Goal: Transaction & Acquisition: Subscribe to service/newsletter

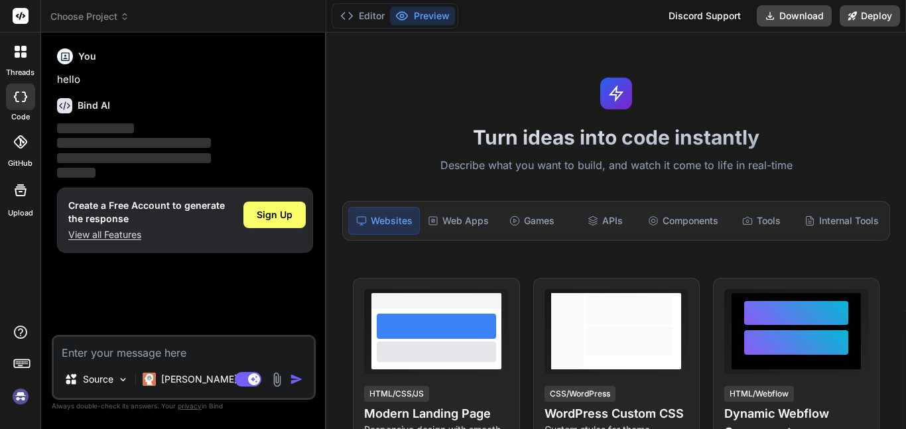
type textarea "x"
click at [186, 344] on textarea at bounding box center [184, 349] width 260 height 24
type textarea "c"
type textarea "x"
type textarea "cr"
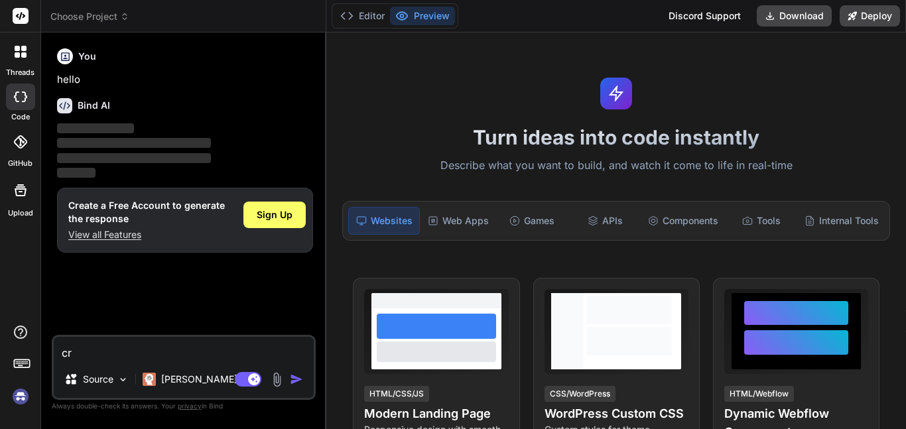
type textarea "x"
type textarea "cre"
type textarea "x"
type textarea "crea"
type textarea "x"
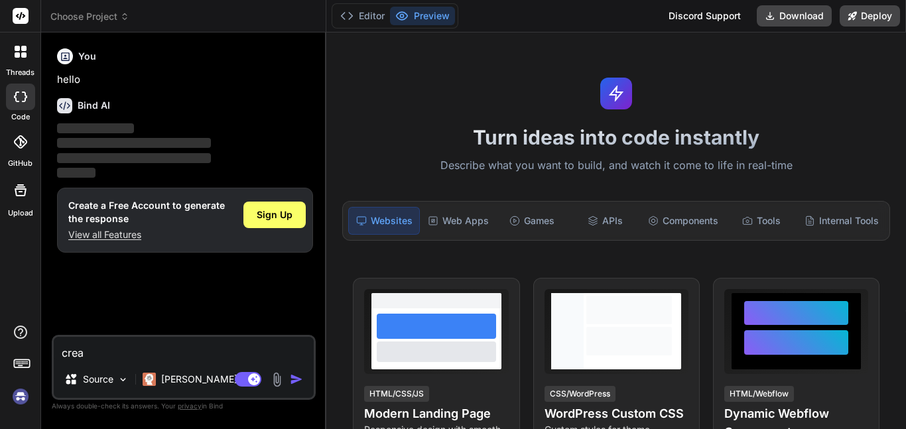
type textarea "creat"
type textarea "x"
type textarea "create"
type textarea "x"
type textarea "create"
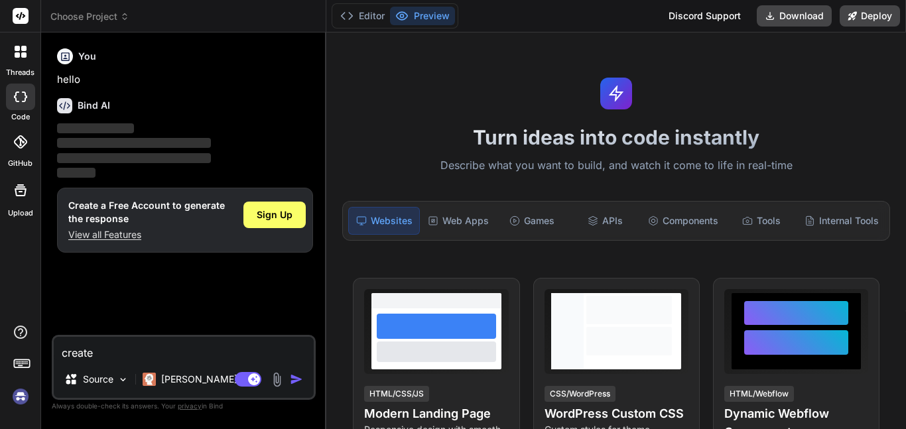
type textarea "x"
type textarea "create a"
type textarea "x"
type textarea "create a"
type textarea "x"
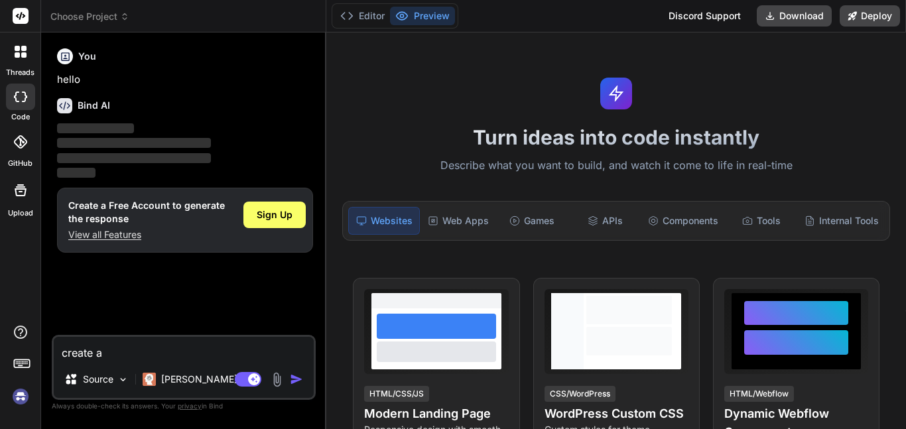
type textarea "create a p"
type textarea "x"
type textarea "create a pt"
type textarea "x"
type textarea "create a p"
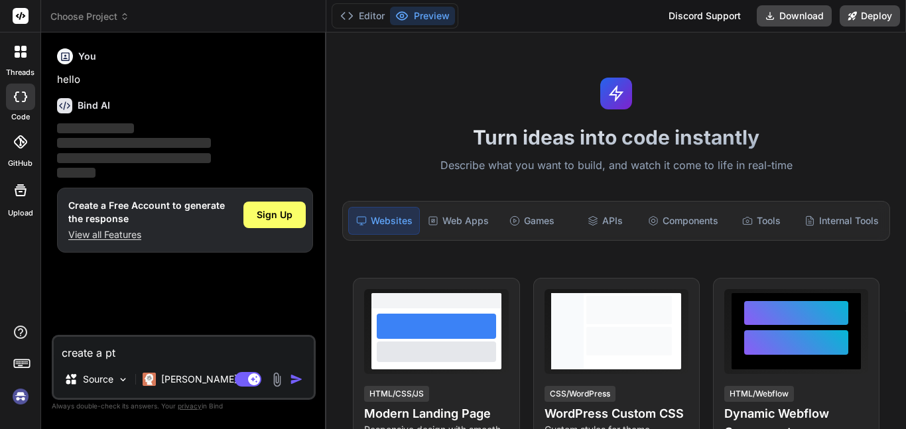
type textarea "x"
type textarea "create a py"
type textarea "x"
type textarea "create a pyt"
type textarea "x"
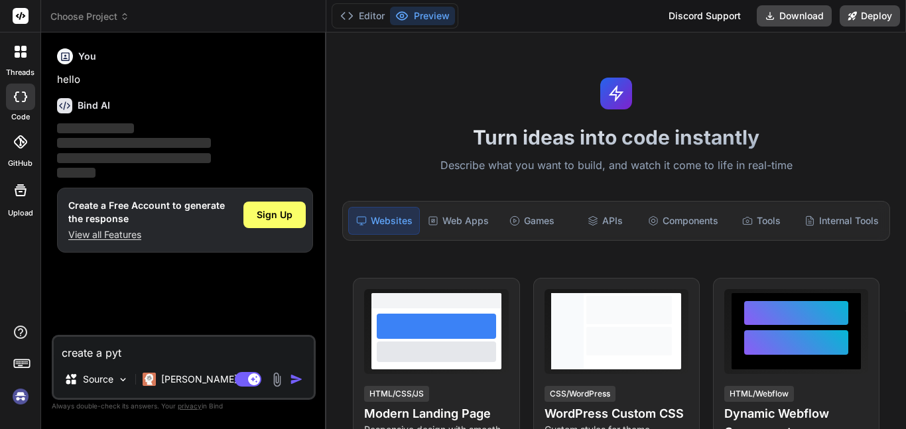
type textarea "create a pyth"
type textarea "x"
type textarea "create a pytho"
type textarea "x"
type textarea "create a python"
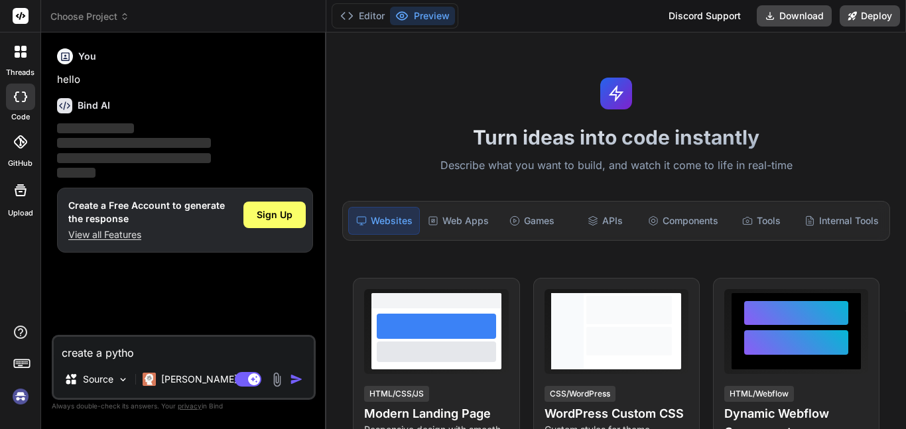
type textarea "x"
type textarea "create a python"
type textarea "x"
type textarea "create a python c"
type textarea "x"
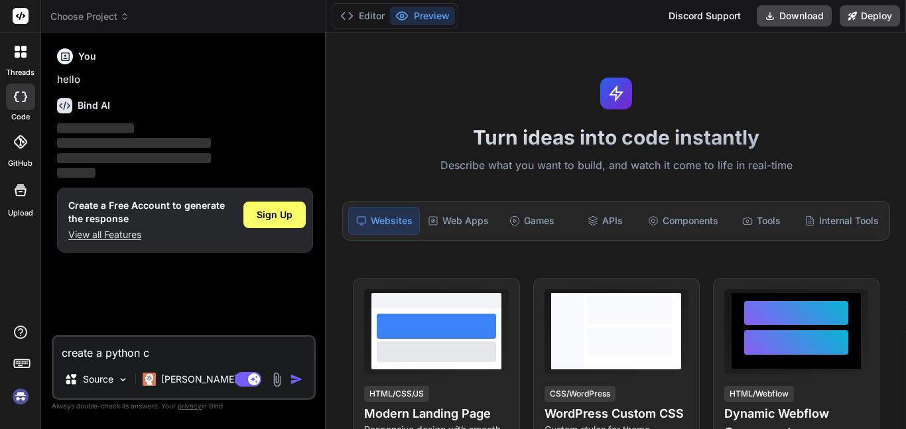
type textarea "create a python co"
type textarea "x"
type textarea "create a python cod"
type textarea "x"
type textarea "create a python code"
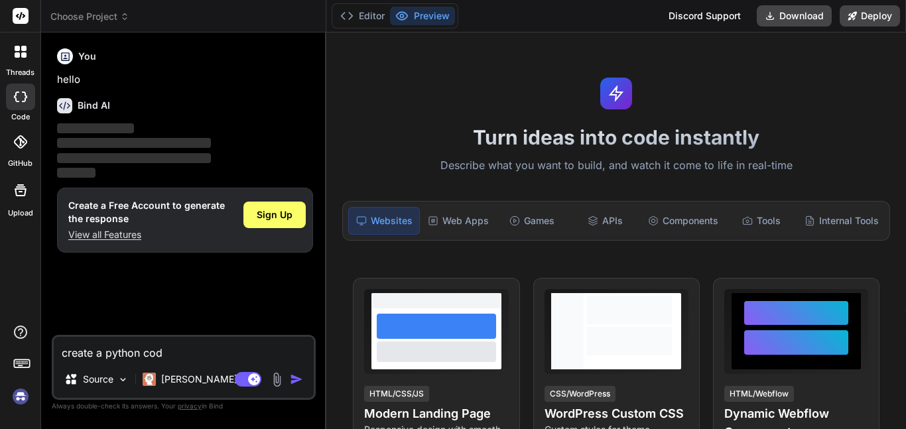
type textarea "x"
type textarea "create a python code"
type textarea "x"
type textarea "create a python code u"
type textarea "x"
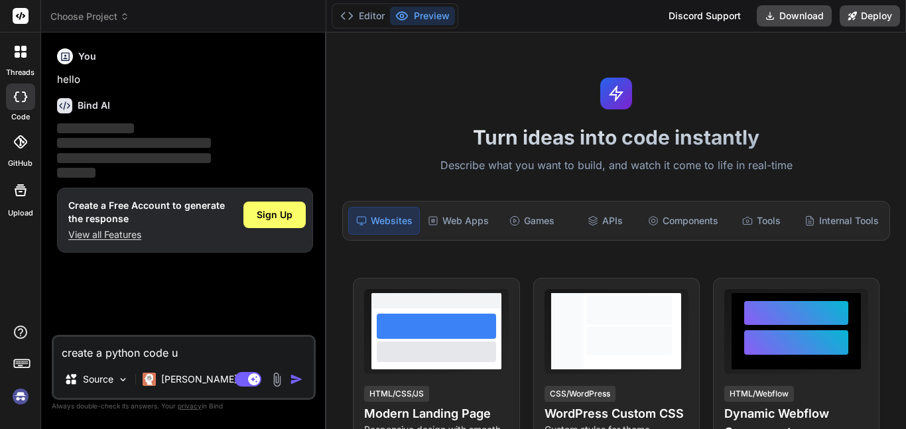
type textarea "create a python code us"
type textarea "x"
type textarea "create a python code usin"
type textarea "x"
type textarea "create a python code using"
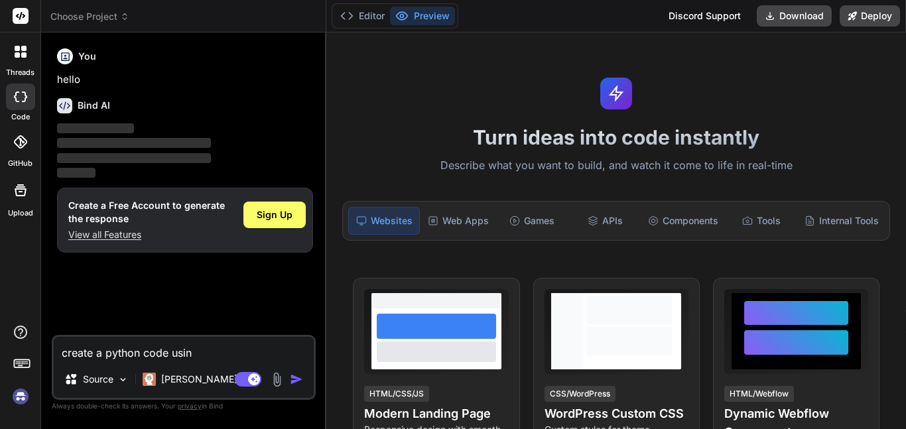
type textarea "x"
type textarea "create a python code using"
type textarea "x"
type textarea "create a python code using M"
type textarea "x"
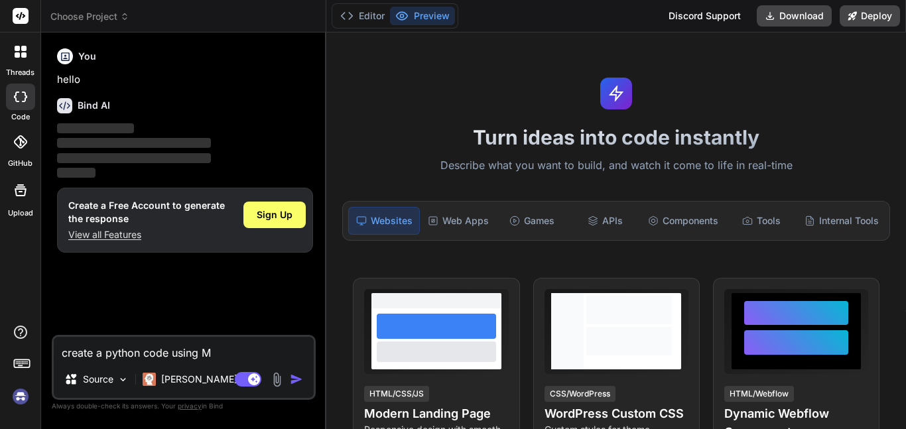
type textarea "create a python code using Mi"
type textarea "x"
type textarea "create a python code using Mic"
type textarea "x"
type textarea "create a python code using Micr"
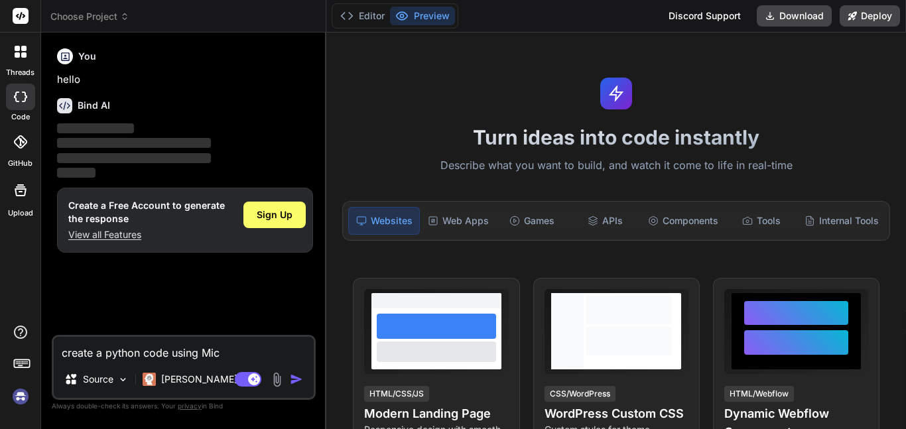
type textarea "x"
type textarea "create a python code using Micro"
type textarea "x"
type textarea "create a python code using MicroB"
type textarea "x"
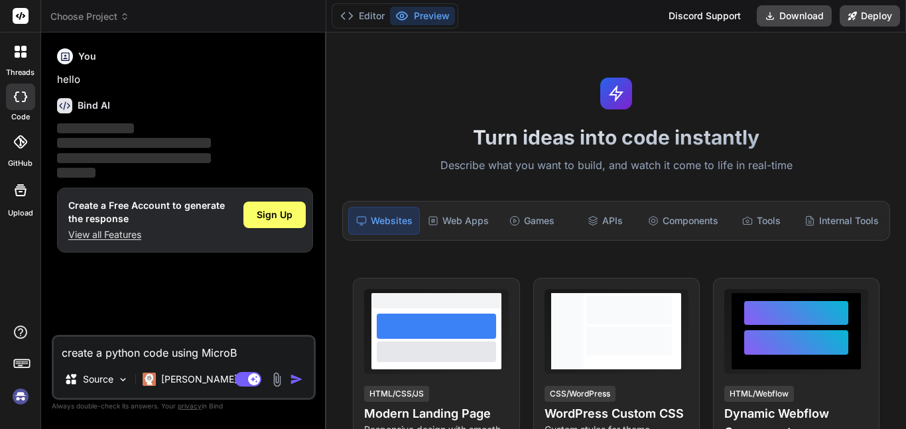
type textarea "create a python code using MicroBi"
type textarea "x"
type textarea "create a python code using MicroBit"
type textarea "x"
type textarea "create a python code using MicroBit"
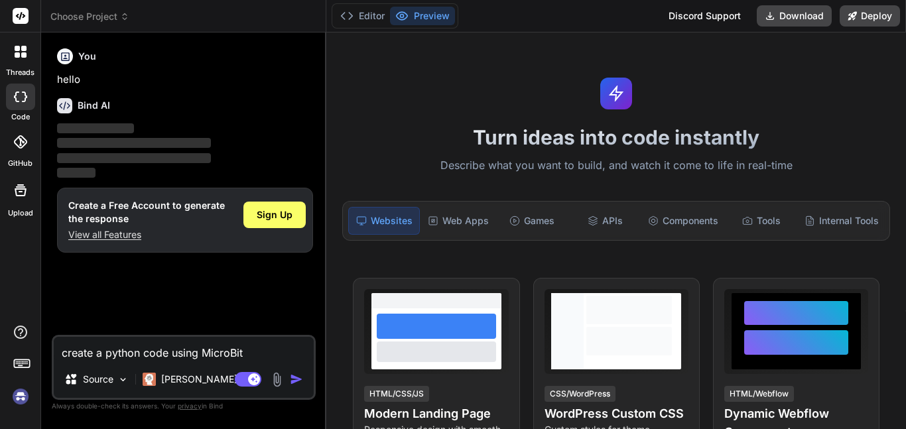
type textarea "x"
type textarea "create a python code using MicroBit r"
type textarea "x"
type textarea "create a python code using MicroBit re"
type textarea "x"
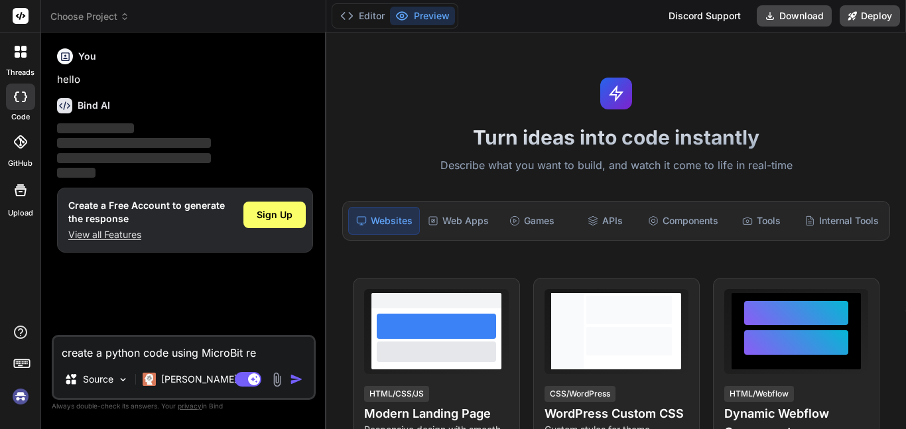
type textarea "create a python code using MicroBit res"
type textarea "x"
type textarea "create a python code using MicroBit rest"
type textarea "x"
type textarea "create a python code using MicroBit resti"
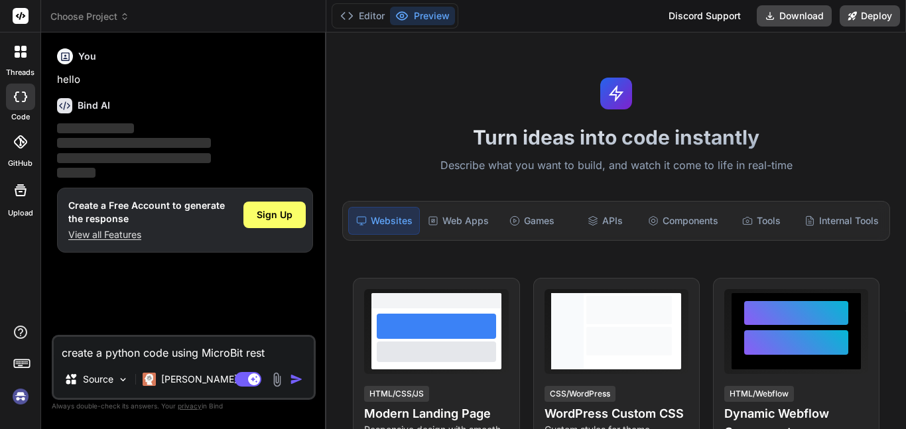
type textarea "x"
type textarea "create a python code using MicroBit restir"
type textarea "x"
type textarea "create a python code using MicroBit resti"
type textarea "x"
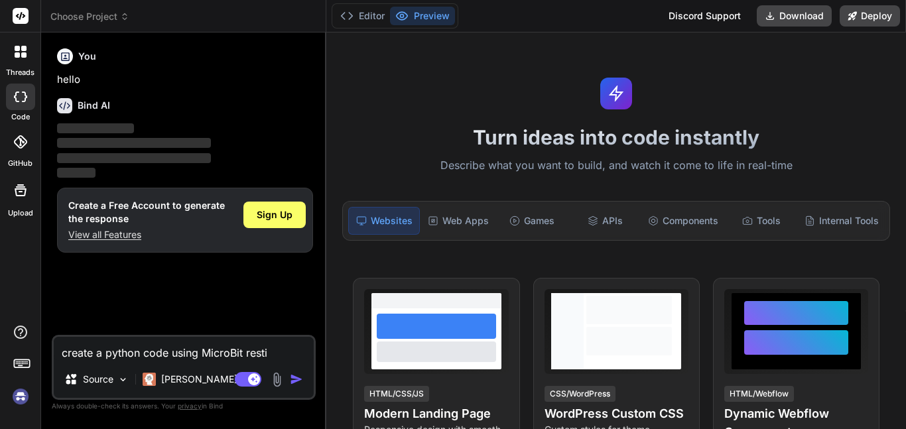
type textarea "create a python code using MicroBit rest"
type textarea "x"
type textarea "create a python code using MicroBit restr"
type textarea "x"
type textarea "create a python code using MicroBit restri"
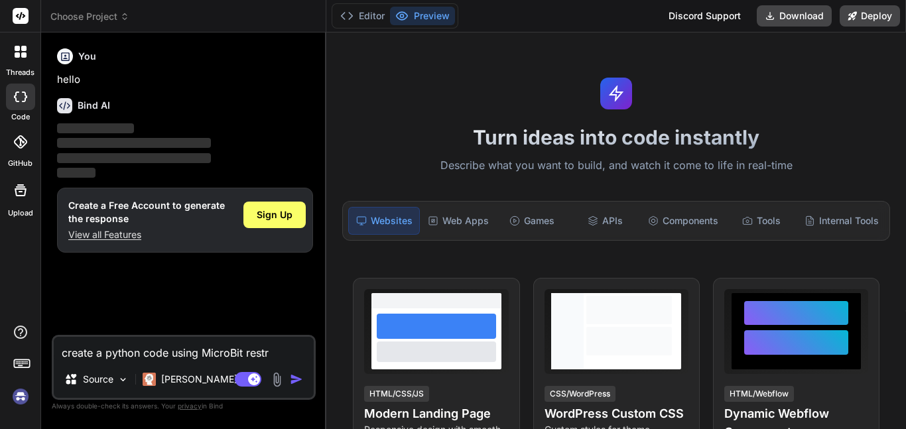
type textarea "x"
type textarea "create a python code using MicroBit restric"
type textarea "x"
type textarea "create a python code using MicroBit restrict"
type textarea "x"
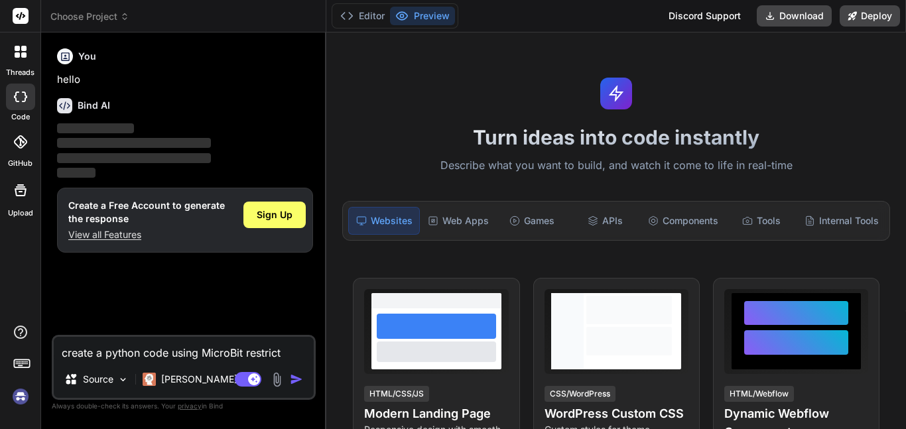
type textarea "create a python code using MicroBit restricto"
type textarea "x"
type textarea "create a python code using MicroBit restrict"
type textarea "x"
type textarea "create a python code using MicroBit restricti"
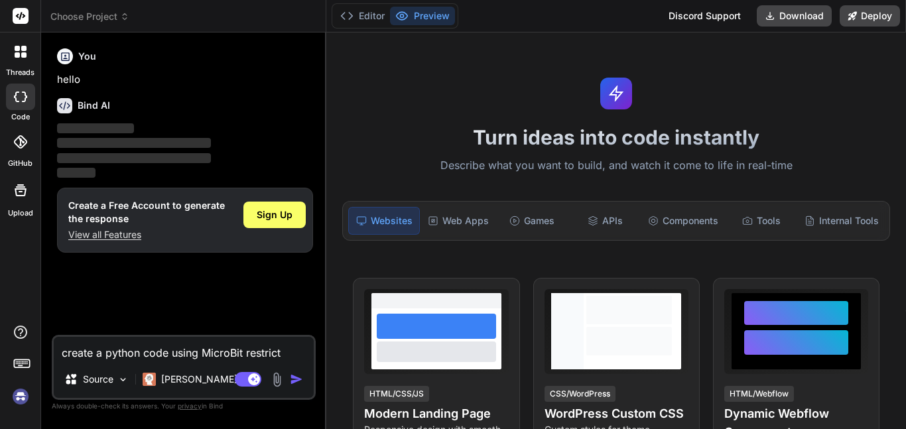
type textarea "x"
type textarea "create a python code using MicroBit restrictio"
type textarea "x"
type textarea "create a python code using MicroBit restriction"
type textarea "x"
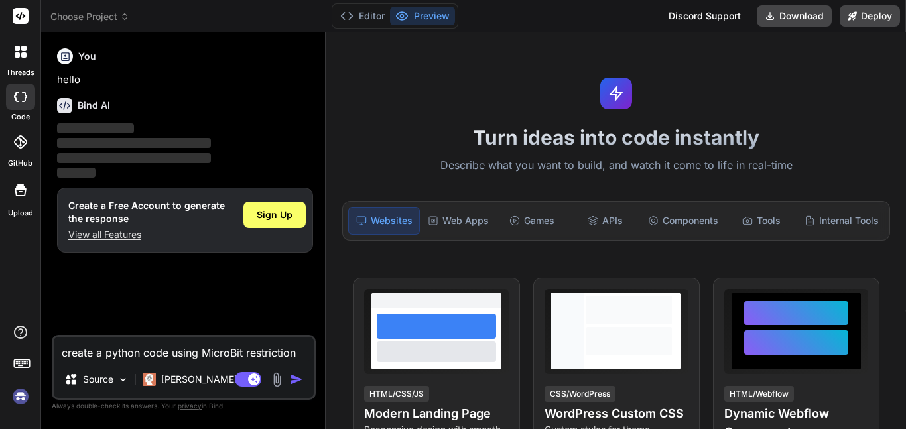
type textarea "create a python code using MicroBit restrictions"
type textarea "x"
type textarea "create a python code using MicroBit restrictions"
type textarea "x"
type textarea "create a python code using MicroBit restrictions t"
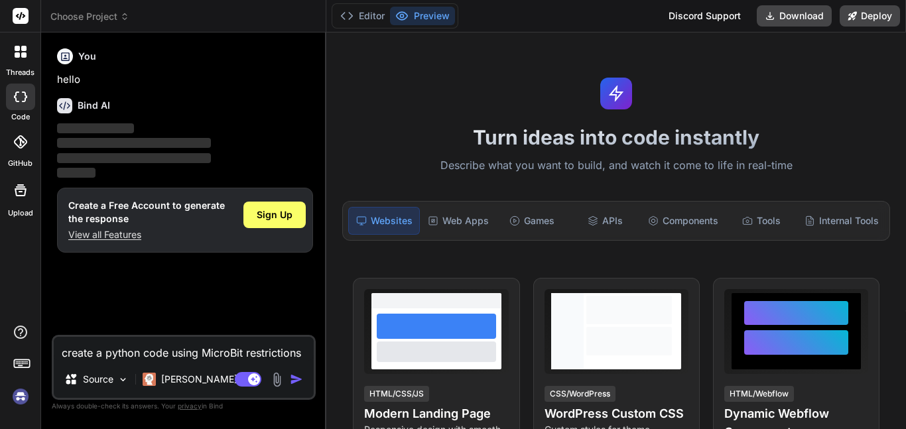
type textarea "x"
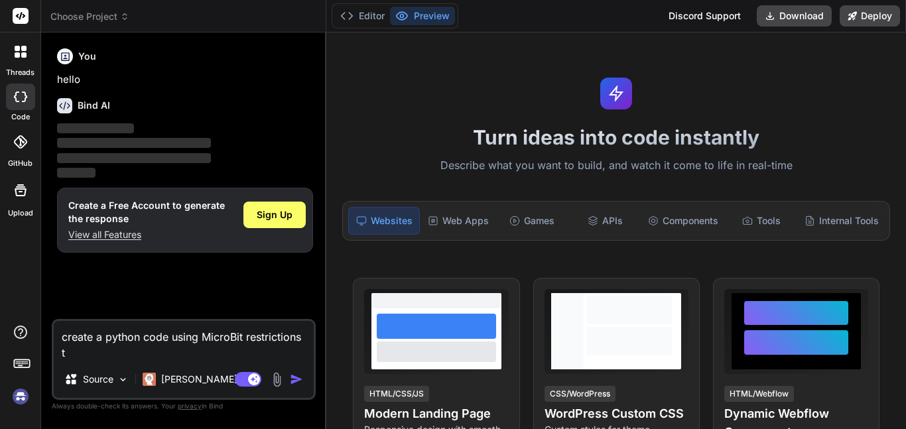
type textarea "create a python code using MicroBit restrictions to"
type textarea "x"
type textarea "create a python code using MicroBit restrictions to"
type textarea "x"
type textarea "create a python code using MicroBit restrictions to c"
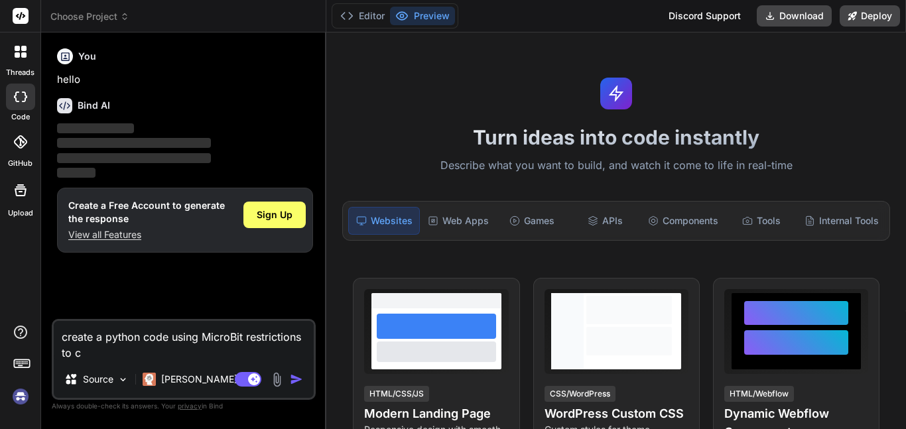
type textarea "x"
type textarea "create a python code using MicroBit restrictions to cr"
type textarea "x"
type textarea "create a python code using MicroBit restrictions to cre"
type textarea "x"
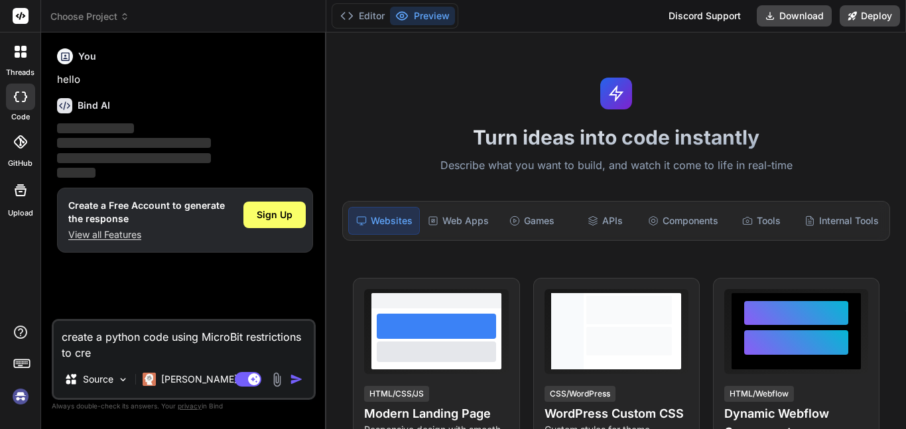
type textarea "create a python code using MicroBit restrictions to crea"
type textarea "x"
type textarea "create a python code using MicroBit restrictions to creat"
type textarea "x"
type textarea "create a python code using MicroBit restrictions to create"
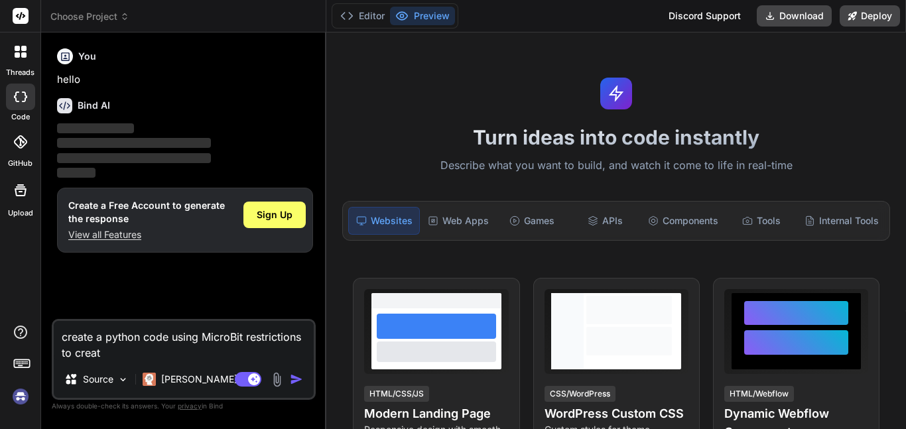
type textarea "x"
type textarea "create a python code using MicroBit restrictions to create"
type textarea "x"
type textarea "create a python code using MicroBit restrictions to create t"
type textarea "x"
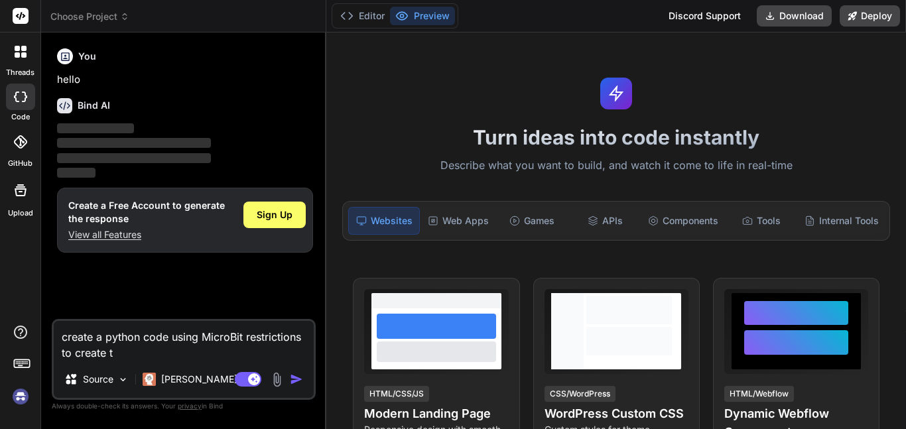
type textarea "create a python code using MicroBit restrictions to create th"
type textarea "x"
type textarea "create a python code using MicroBit restrictions to create the"
type textarea "x"
type textarea "create a python code using MicroBit restrictions to create the"
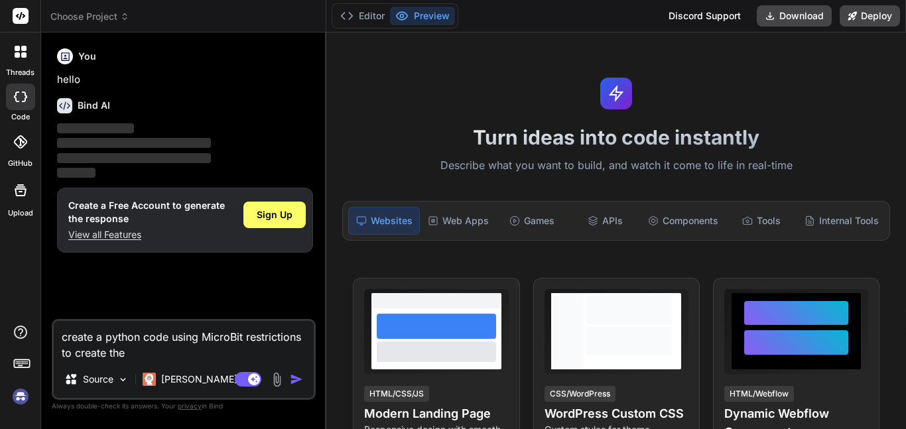
type textarea "x"
type textarea "create a python code using MicroBit restrictions to create the g"
type textarea "x"
type textarea "create a python code using MicroBit restrictions to create the gam"
type textarea "x"
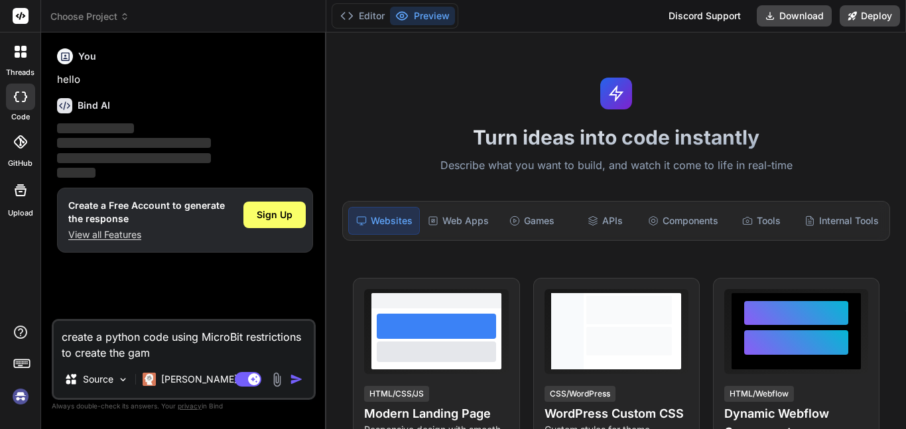
type textarea "create a python code using MicroBit restrictions to create the game"
type textarea "x"
type textarea "create a python code using MicroBit restrictions to create the game"
type textarea "x"
type textarea "create a python code using MicroBit restrictions to create the game d"
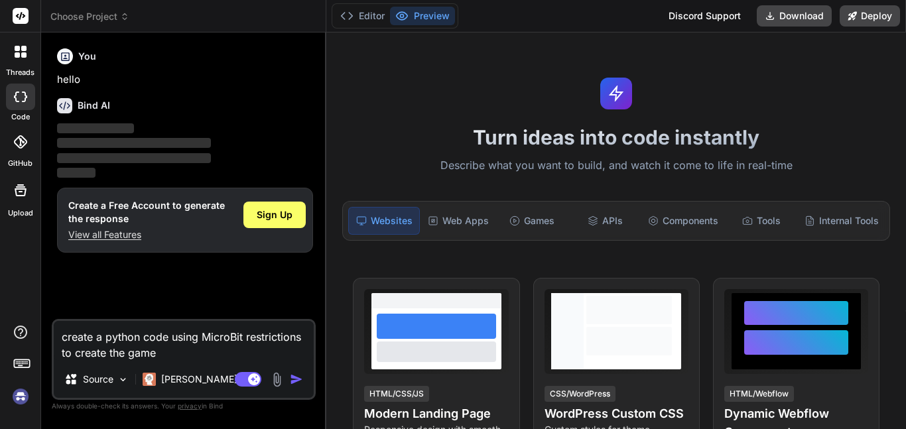
type textarea "x"
type textarea "create a python code using MicroBit restrictions to create the game do"
type textarea "x"
type textarea "create a python code using MicroBit restrictions to create the game doo"
type textarea "x"
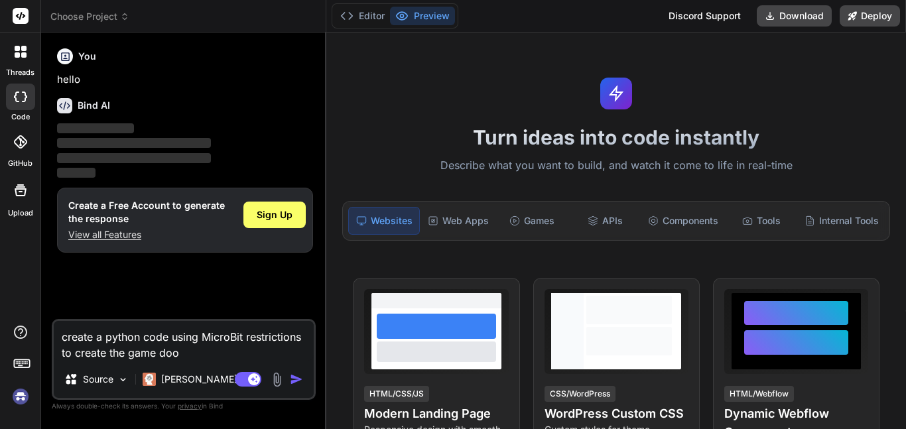
type textarea "create a python code using MicroBit restrictions to create the game doom"
type textarea "x"
type textarea "create a python code using MicroBit restrictions to create the game doom"
click at [294, 377] on img "button" at bounding box center [296, 379] width 13 height 13
click at [227, 357] on textarea "create a python code using MicroBit restrictions to create the game doom" at bounding box center [184, 341] width 260 height 40
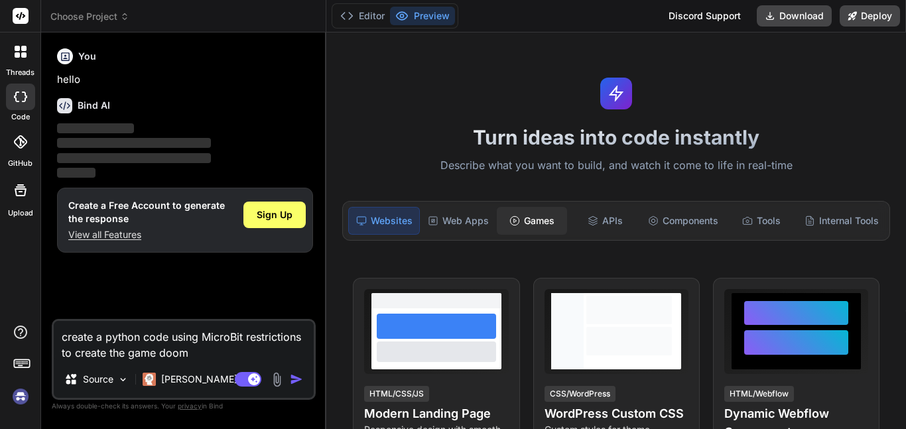
click at [512, 231] on div "Games" at bounding box center [532, 221] width 70 height 28
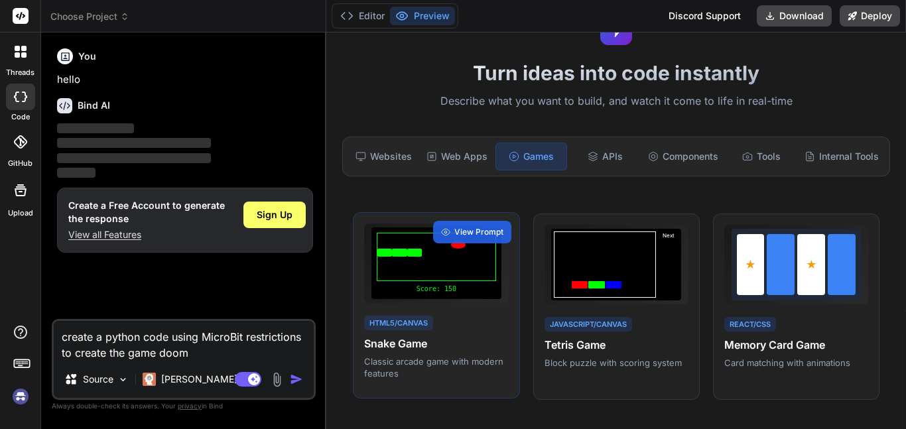
scroll to position [66, 0]
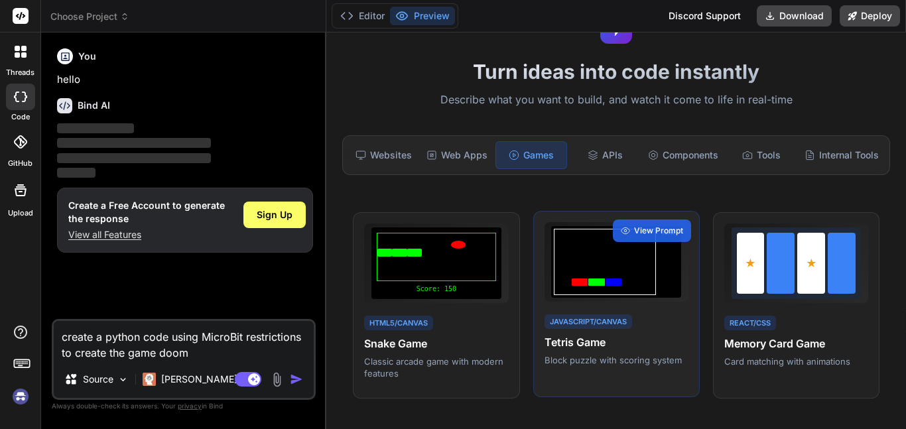
click at [613, 311] on div "Next JavaScript/Canvas Tetris Game Block puzzle with scoring system View Prompt" at bounding box center [616, 304] width 166 height 187
click at [664, 227] on span "View Prompt" at bounding box center [658, 231] width 49 height 12
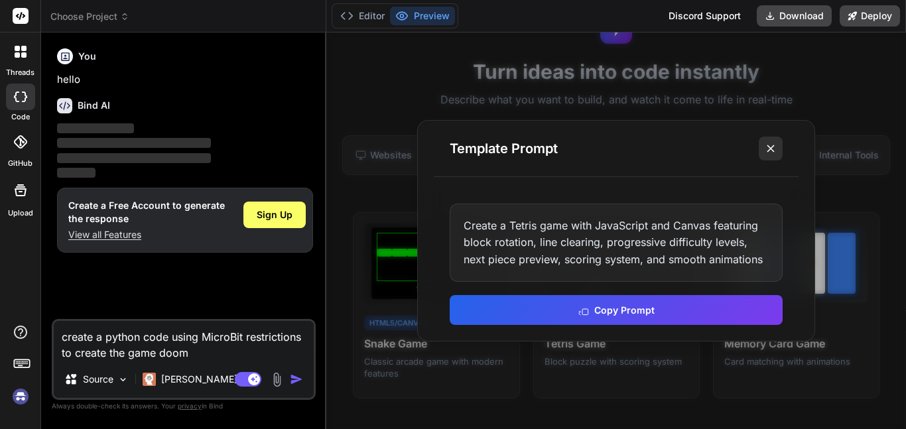
click at [774, 151] on icon at bounding box center [770, 148] width 13 height 13
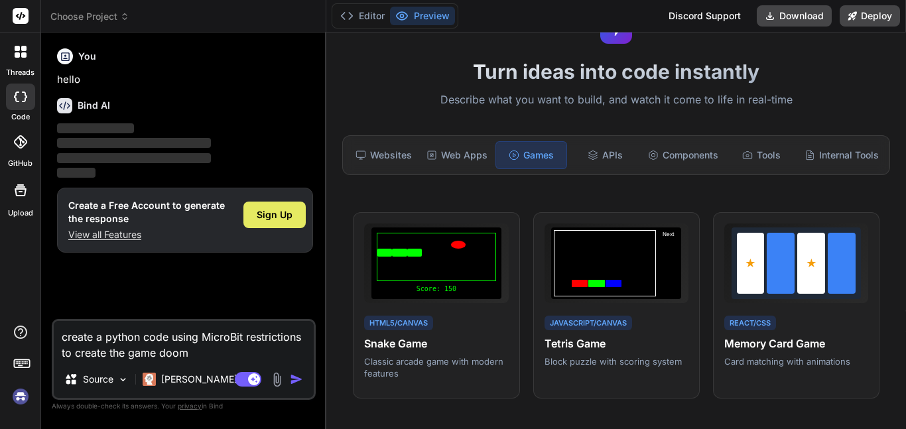
click at [275, 226] on div "Sign Up" at bounding box center [274, 215] width 62 height 27
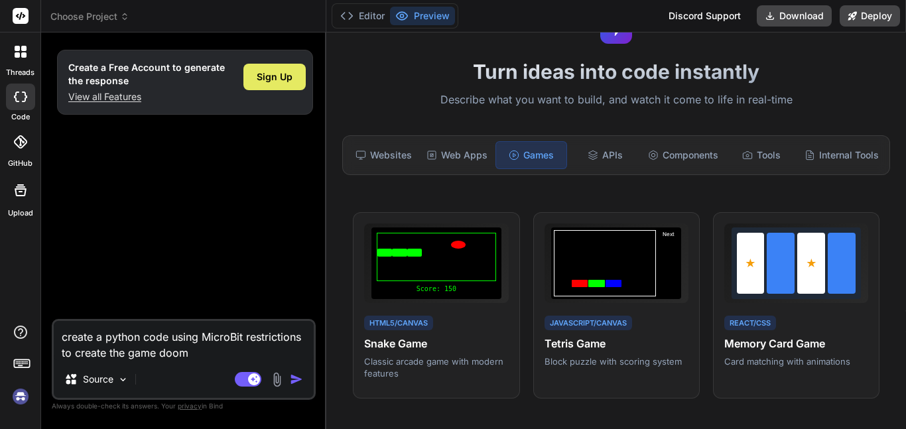
type textarea "x"
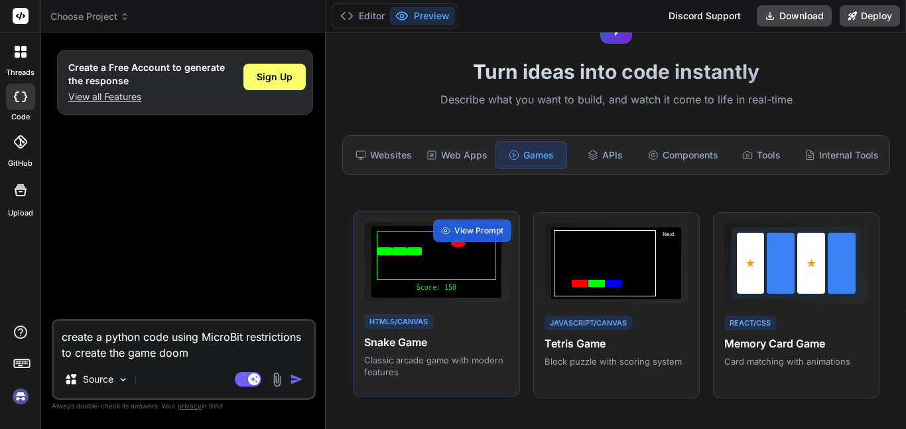
click at [410, 361] on p "Classic arcade game with modern features" at bounding box center [436, 366] width 144 height 24
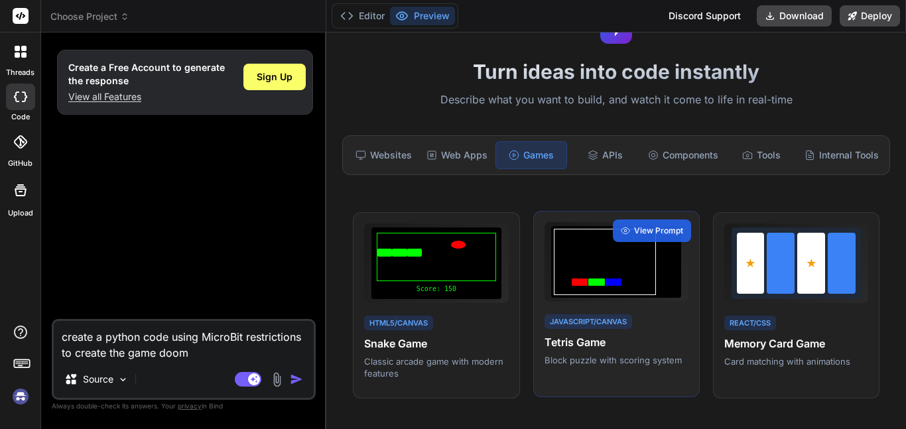
click at [628, 356] on p "Block puzzle with scoring system" at bounding box center [616, 360] width 144 height 12
click at [685, 229] on div "View Prompt" at bounding box center [652, 230] width 78 height 23
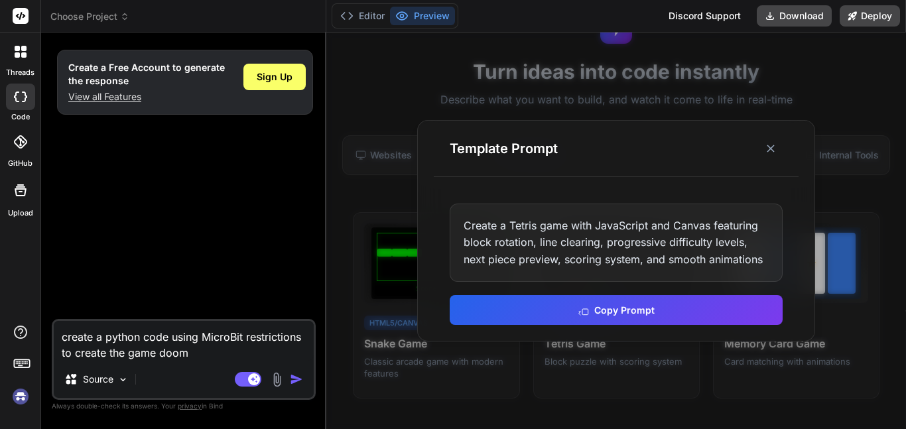
click at [666, 233] on div "Create a Tetris game with JavaScript and Canvas featuring block rotation, line …" at bounding box center [616, 243] width 333 height 79
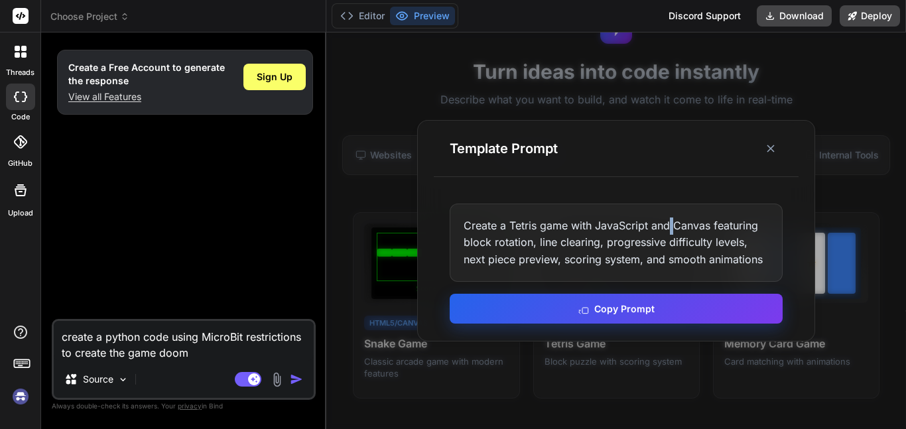
click at [691, 306] on button "Copy Prompt" at bounding box center [616, 309] width 333 height 30
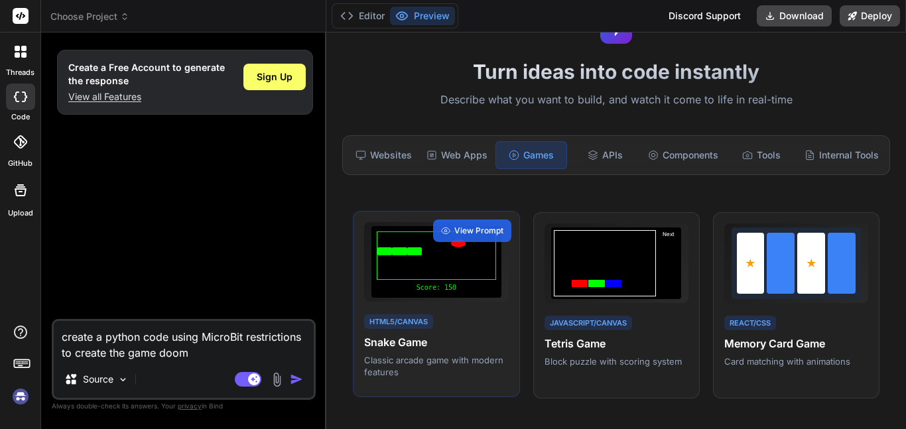
click at [402, 312] on div "HTML5/Canvas Snake Game Classic arcade game with modern features" at bounding box center [436, 345] width 144 height 66
click at [499, 316] on div "HTML5/Canvas Snake Game Classic arcade game with modern features" at bounding box center [436, 345] width 144 height 66
click at [485, 226] on span "View Prompt" at bounding box center [478, 231] width 49 height 12
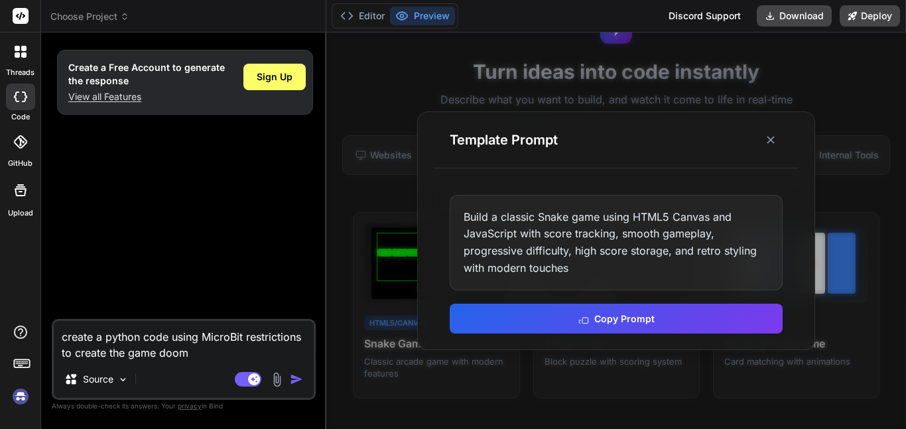
click at [611, 284] on div "Build a classic Snake game using HTML5 Canvas and JavaScript with score trackin…" at bounding box center [616, 242] width 333 height 95
click at [779, 151] on button at bounding box center [771, 140] width 24 height 24
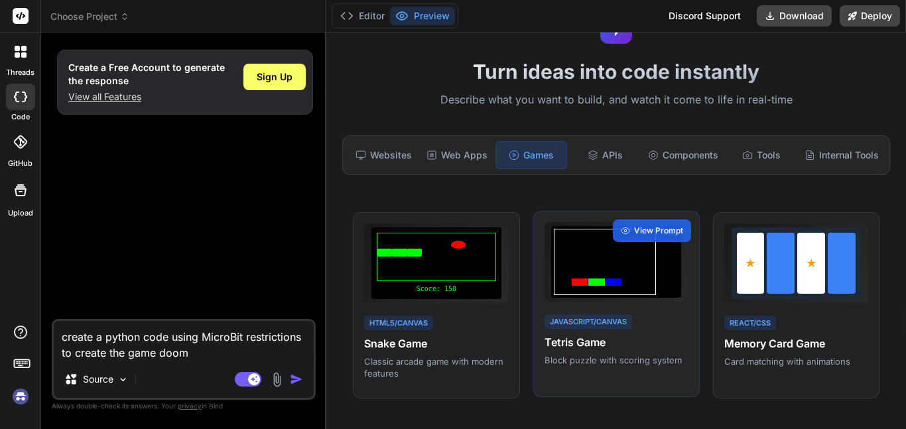
click at [609, 267] on div at bounding box center [604, 262] width 101 height 66
click at [657, 232] on span "View Prompt" at bounding box center [658, 231] width 49 height 12
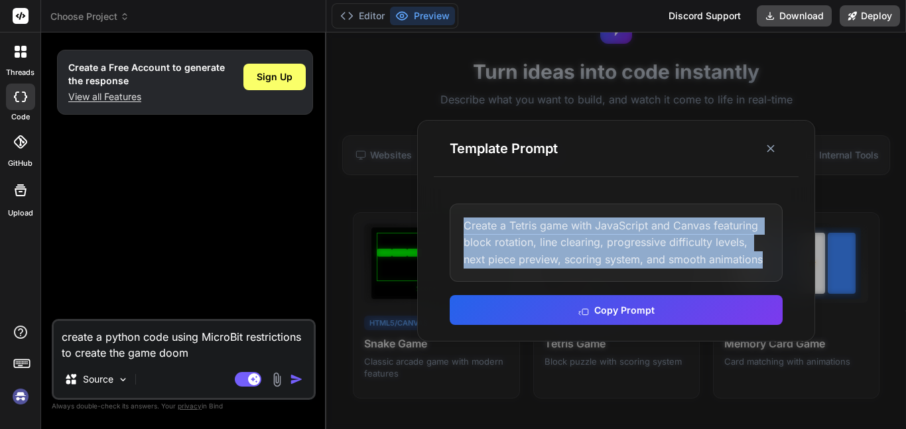
drag, startPoint x: 764, startPoint y: 253, endPoint x: 434, endPoint y: 213, distance: 332.0
click at [434, 213] on div "Create a Tetris game with JavaScript and Canvas featuring block rotation, line …" at bounding box center [616, 265] width 365 height 154
copy div "Create a Tetris game with JavaScript and Canvas featuring block rotation, line …"
click at [761, 144] on button at bounding box center [771, 149] width 24 height 24
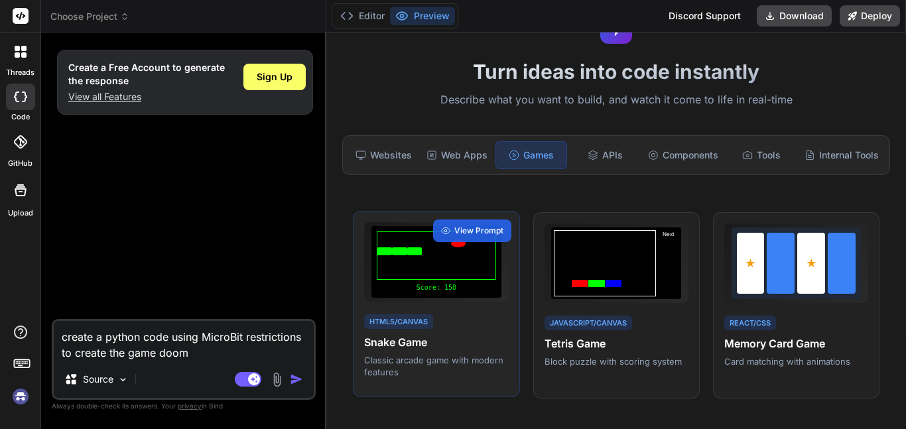
click at [420, 270] on div at bounding box center [436, 255] width 119 height 48
click at [471, 229] on span "View Prompt" at bounding box center [478, 231] width 49 height 12
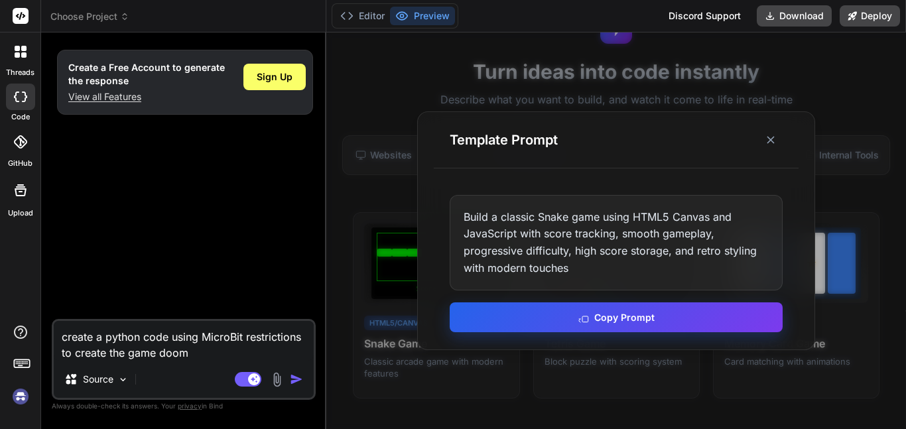
click at [588, 314] on icon at bounding box center [583, 317] width 11 height 11
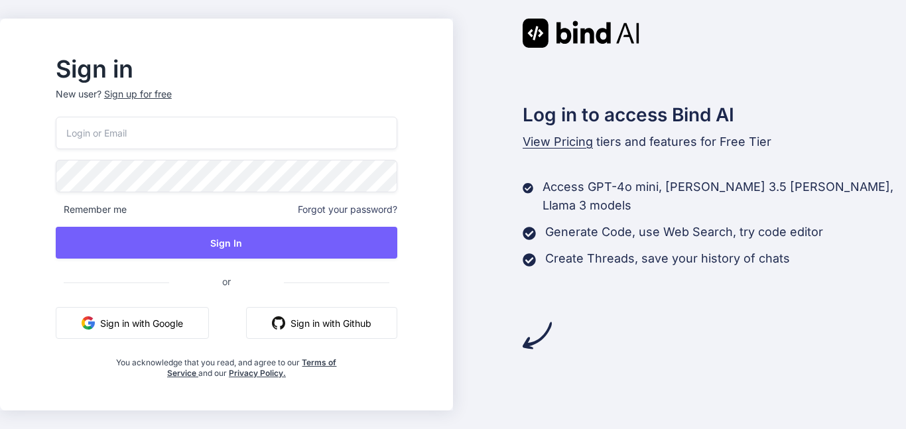
click at [237, 133] on input "email" at bounding box center [226, 133] width 341 height 32
click at [184, 322] on button "Sign in with Google" at bounding box center [132, 323] width 153 height 32
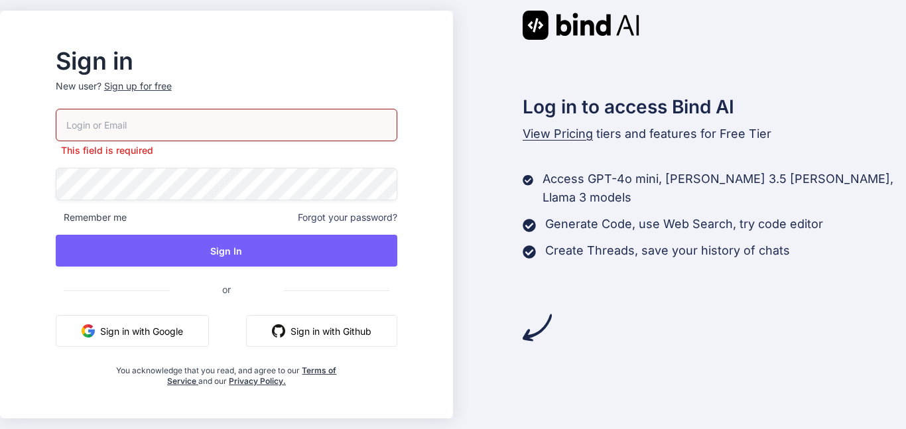
click at [250, 116] on input "email" at bounding box center [226, 125] width 341 height 32
type input "d"
type input "[EMAIL_ADDRESS][DOMAIN_NAME]"
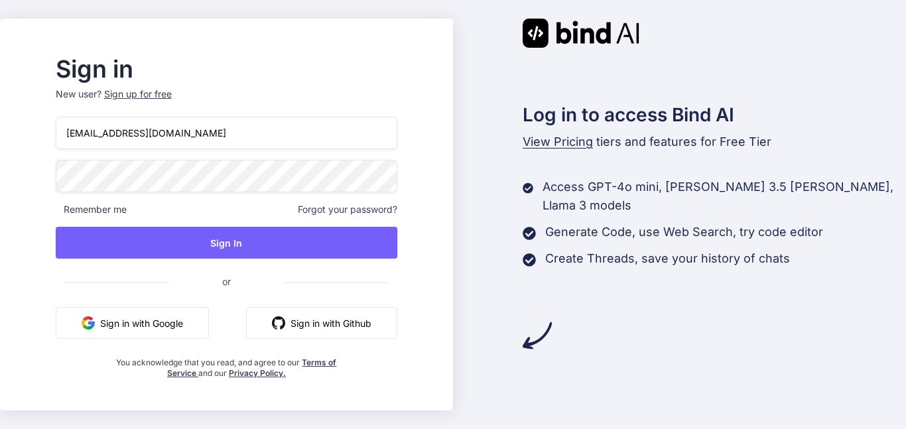
click at [158, 89] on div "Sign up for free" at bounding box center [138, 94] width 68 height 13
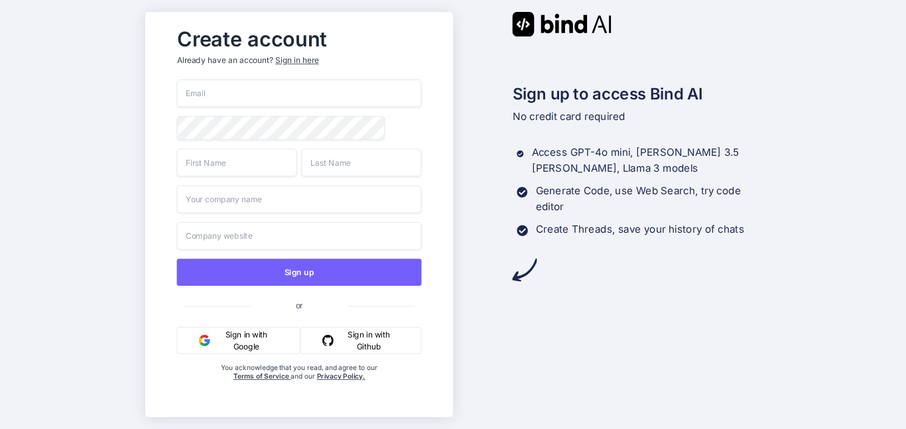
click at [233, 95] on input "email" at bounding box center [298, 94] width 245 height 28
type input "d"
type input "=rocket"
type input "[EMAIL_ADDRESS][DOMAIN_NAME]"
click at [292, 159] on input "text" at bounding box center [236, 163] width 120 height 28
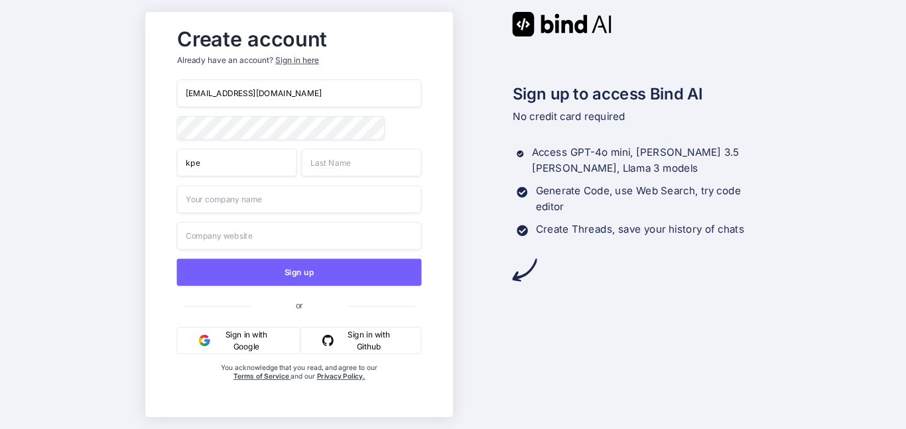
type input "kpe"
click at [379, 165] on input "text" at bounding box center [361, 163] width 120 height 28
type input "omdmsal"
click at [334, 196] on input "text" at bounding box center [298, 200] width 245 height 28
type input "saoijdoiasmf"
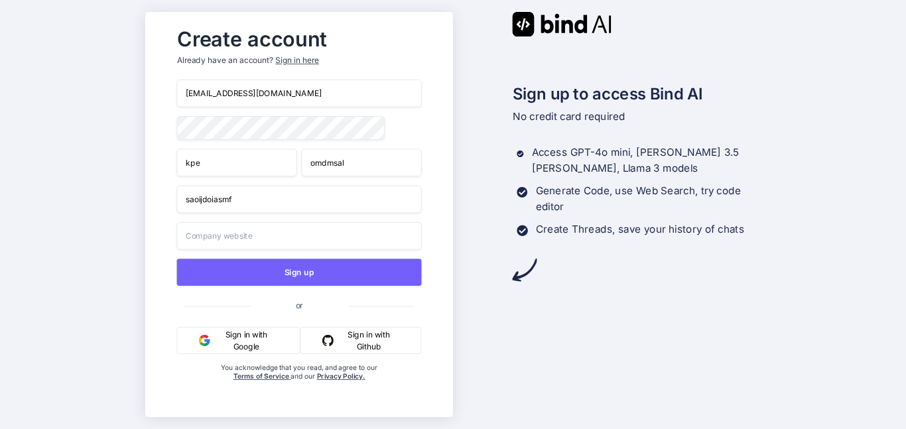
click at [368, 245] on input "text" at bounding box center [298, 236] width 245 height 28
type input "asoinf"
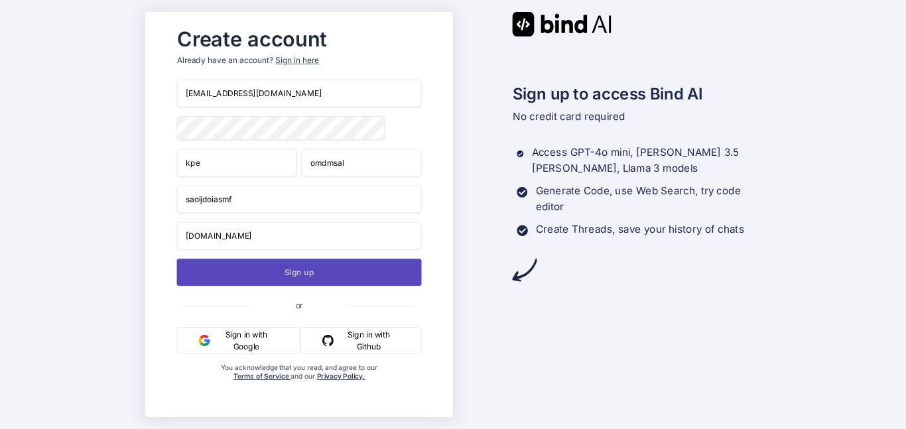
type input "[DOMAIN_NAME]"
click at [398, 282] on button "Sign up" at bounding box center [298, 272] width 245 height 27
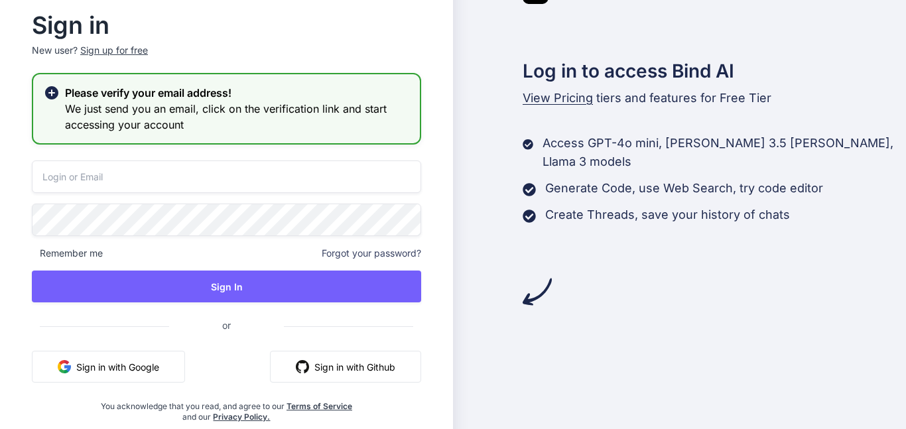
click at [256, 167] on input "email" at bounding box center [226, 176] width 389 height 32
type input "[EMAIL_ADDRESS][DOMAIN_NAME]"
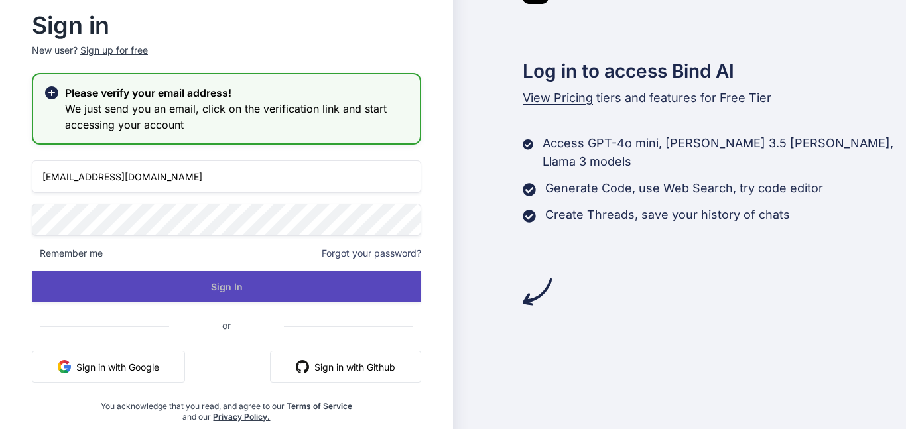
click at [357, 292] on button "Sign In" at bounding box center [226, 287] width 389 height 32
click at [225, 293] on button "Sign In" at bounding box center [226, 287] width 389 height 32
